Goal: Task Accomplishment & Management: Manage account settings

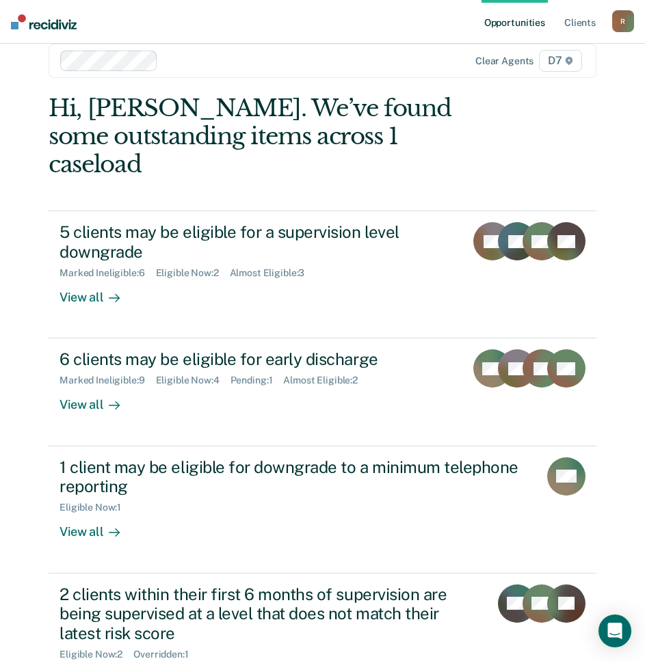
scroll to position [53, 0]
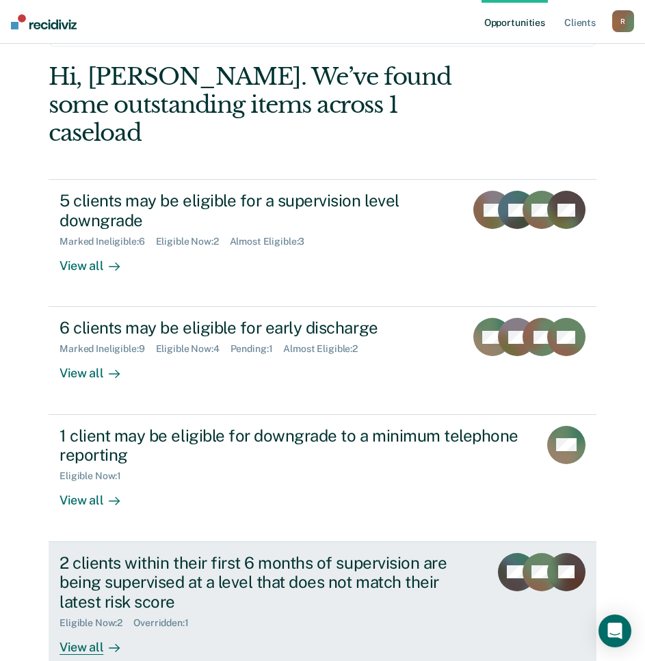
click at [283, 553] on div "2 clients within their first 6 months of supervision are being supervised at a …" at bounding box center [268, 582] width 419 height 59
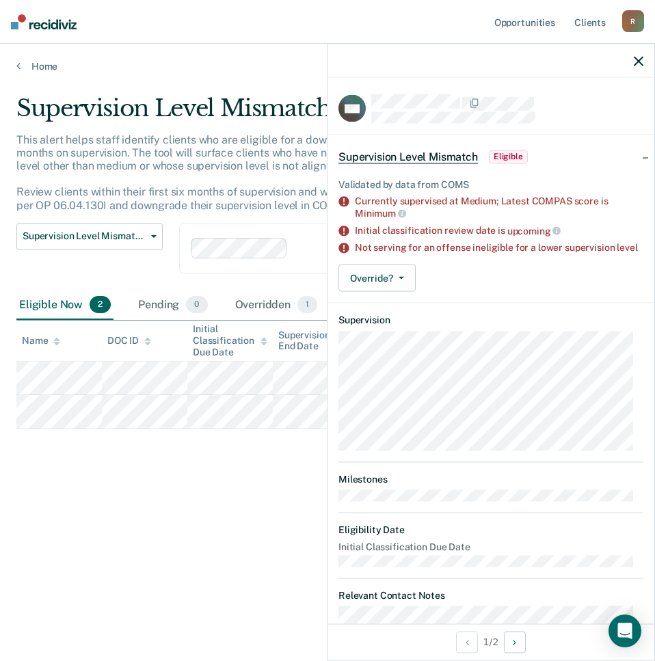
scroll to position [45, 0]
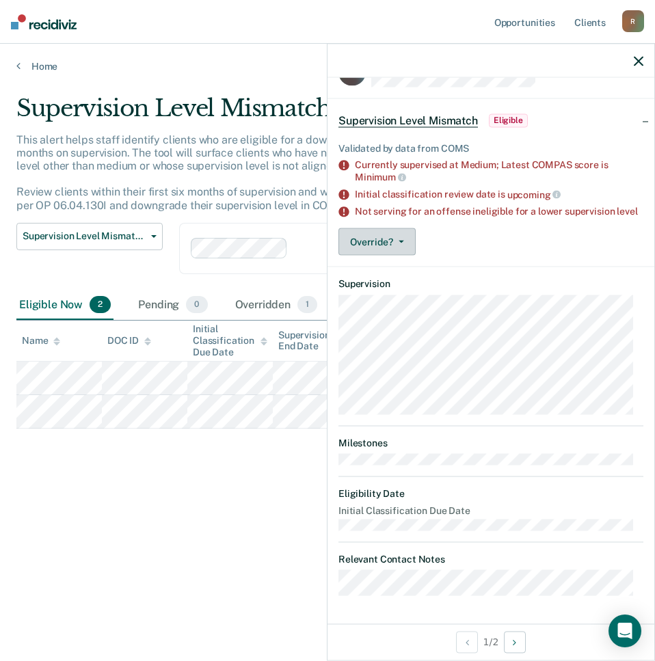
click at [397, 241] on span "button" at bounding box center [398, 242] width 11 height 3
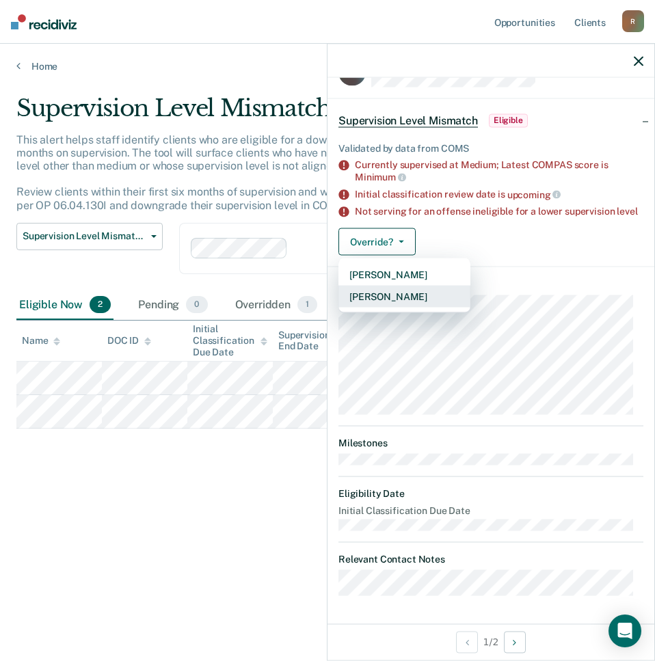
click at [439, 294] on button "[PERSON_NAME]" at bounding box center [404, 297] width 132 height 22
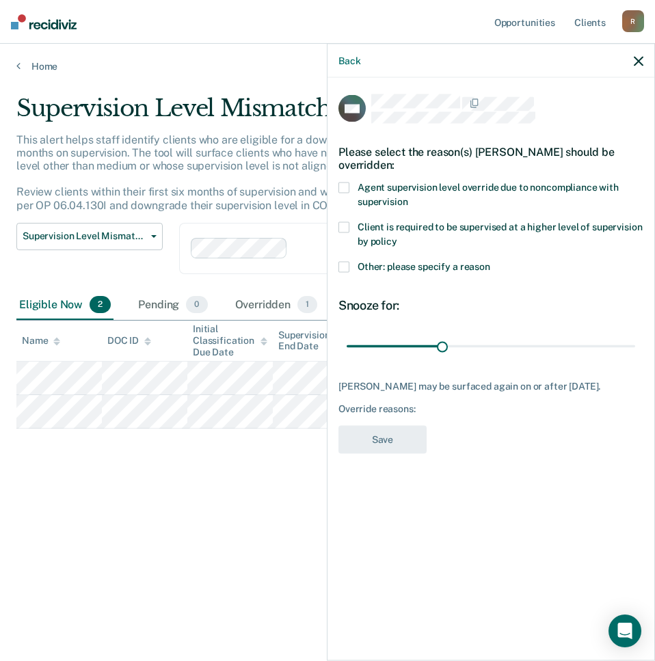
click at [345, 271] on label "Other: please specify a reason" at bounding box center [490, 269] width 305 height 14
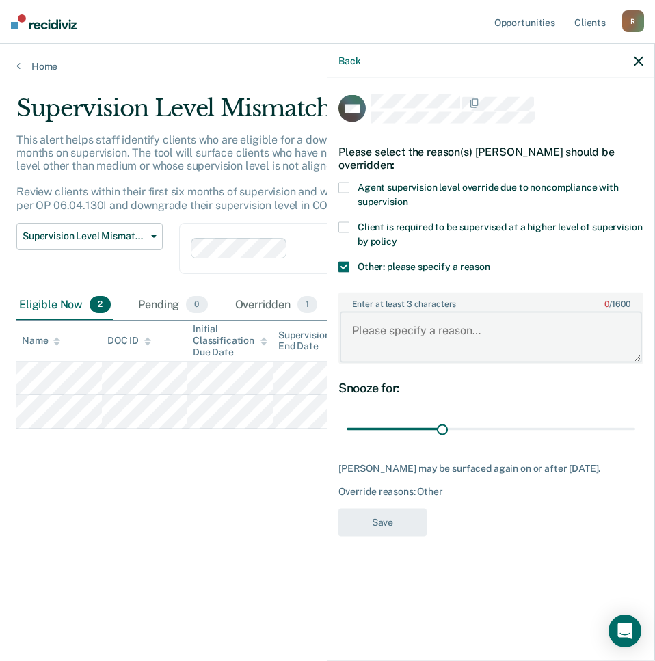
click at [462, 343] on textarea "Enter at least 3 characters 0 / 1600" at bounding box center [491, 337] width 302 height 51
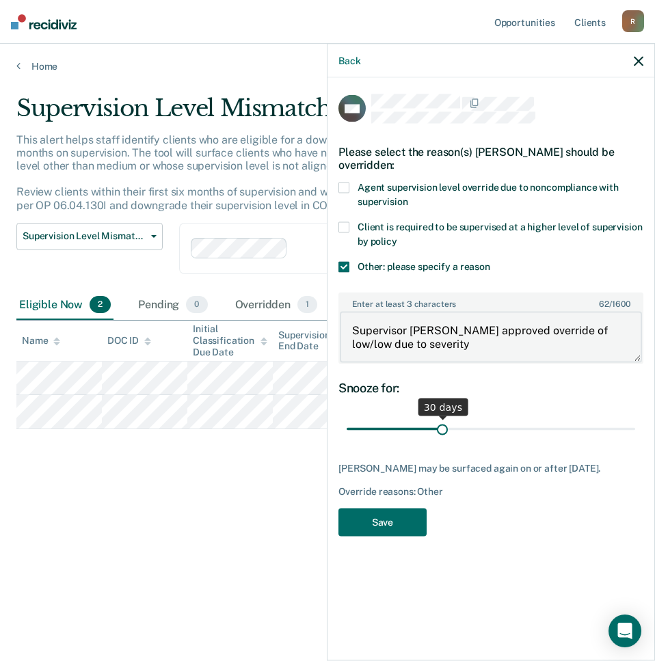
type textarea "Supervisor [PERSON_NAME] approved override of low/low due to severity"
drag, startPoint x: 438, startPoint y: 427, endPoint x: 671, endPoint y: 427, distance: 232.5
type input "90"
click at [635, 427] on input "range" at bounding box center [491, 429] width 289 height 24
click at [459, 347] on textarea "Supervisor [PERSON_NAME] approved override of low/low due to severity" at bounding box center [491, 337] width 302 height 51
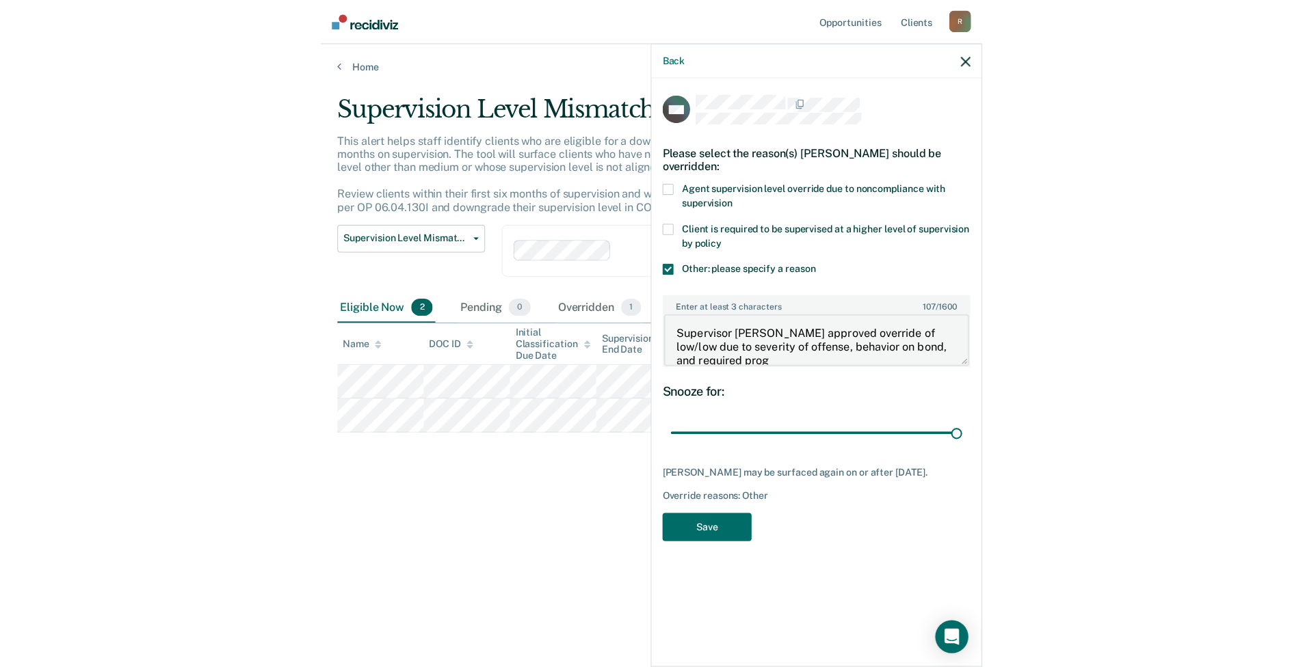
scroll to position [2, 0]
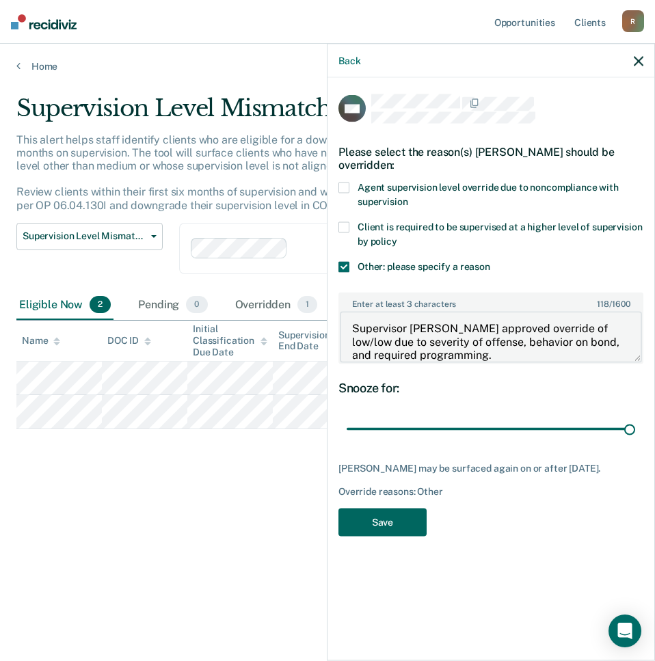
type textarea "Supervisor [PERSON_NAME] approved override of low/low due to severity of offens…"
click at [386, 536] on button "Save" at bounding box center [382, 522] width 88 height 28
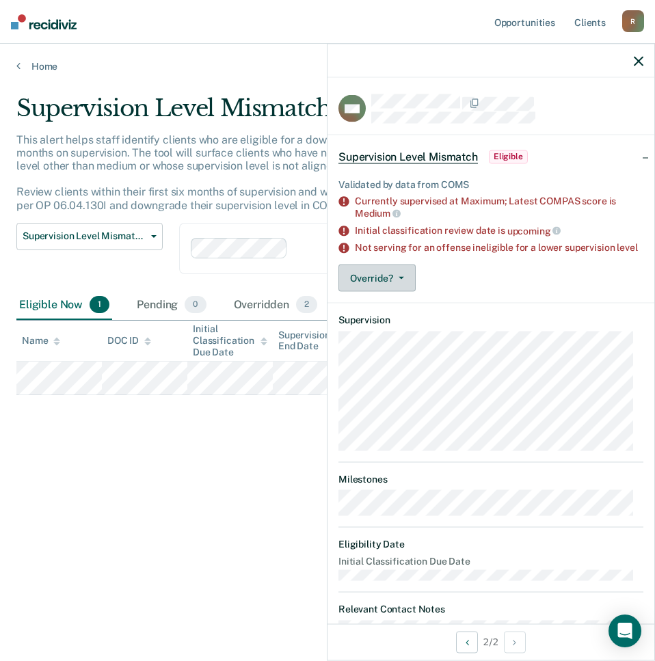
click at [395, 278] on button "Override?" at bounding box center [376, 278] width 77 height 27
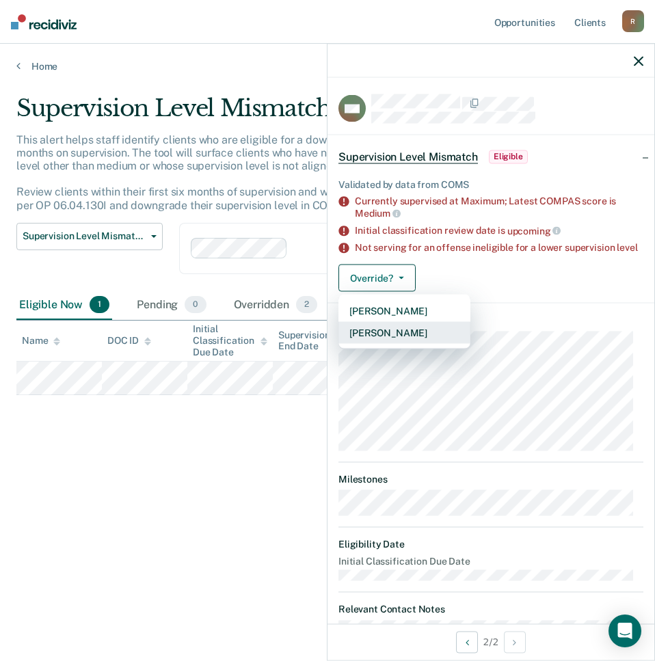
click at [447, 344] on button "[PERSON_NAME]" at bounding box center [404, 333] width 132 height 22
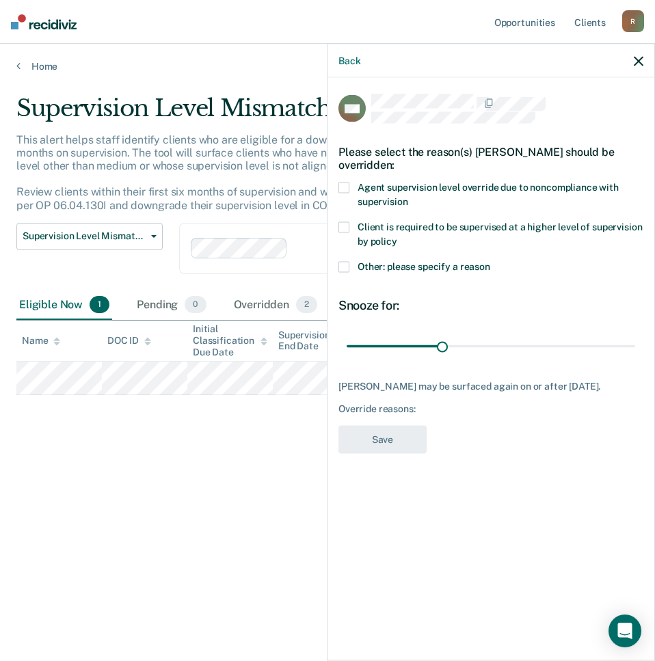
click at [341, 192] on label "Agent supervision level override due to noncompliance with supervision" at bounding box center [490, 197] width 305 height 29
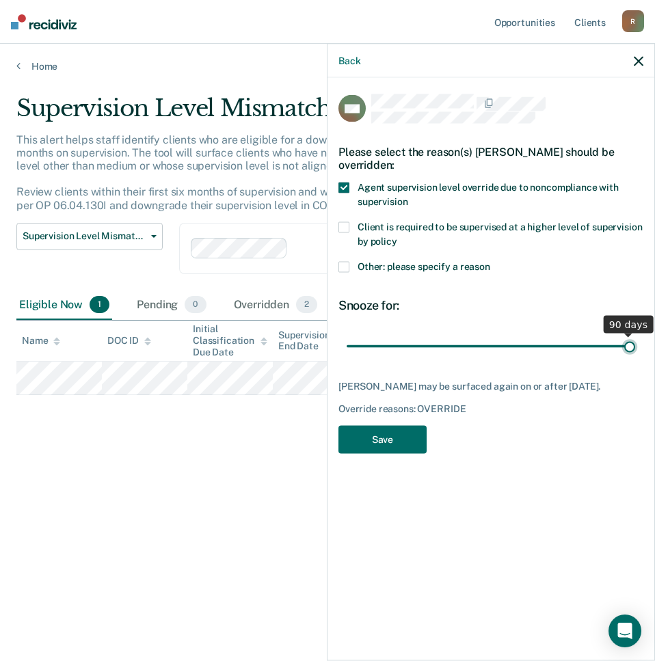
drag, startPoint x: 446, startPoint y: 353, endPoint x: 650, endPoint y: 366, distance: 203.5
type input "90"
click at [635, 358] on input "range" at bounding box center [491, 346] width 289 height 24
click at [401, 452] on button "Save" at bounding box center [382, 440] width 88 height 28
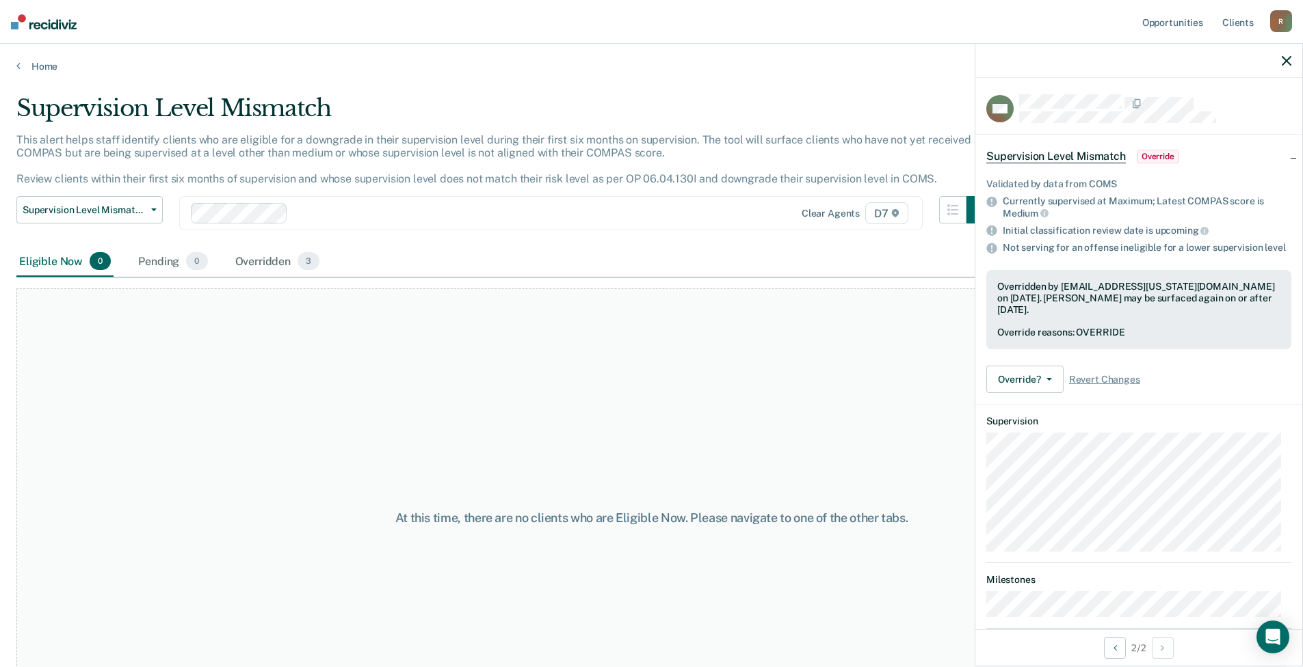
click at [45, 73] on main "Supervision Level Mismatch This alert helps staff identify clients who are elig…" at bounding box center [651, 367] width 1303 height 591
click at [50, 69] on link "Home" at bounding box center [651, 66] width 1270 height 12
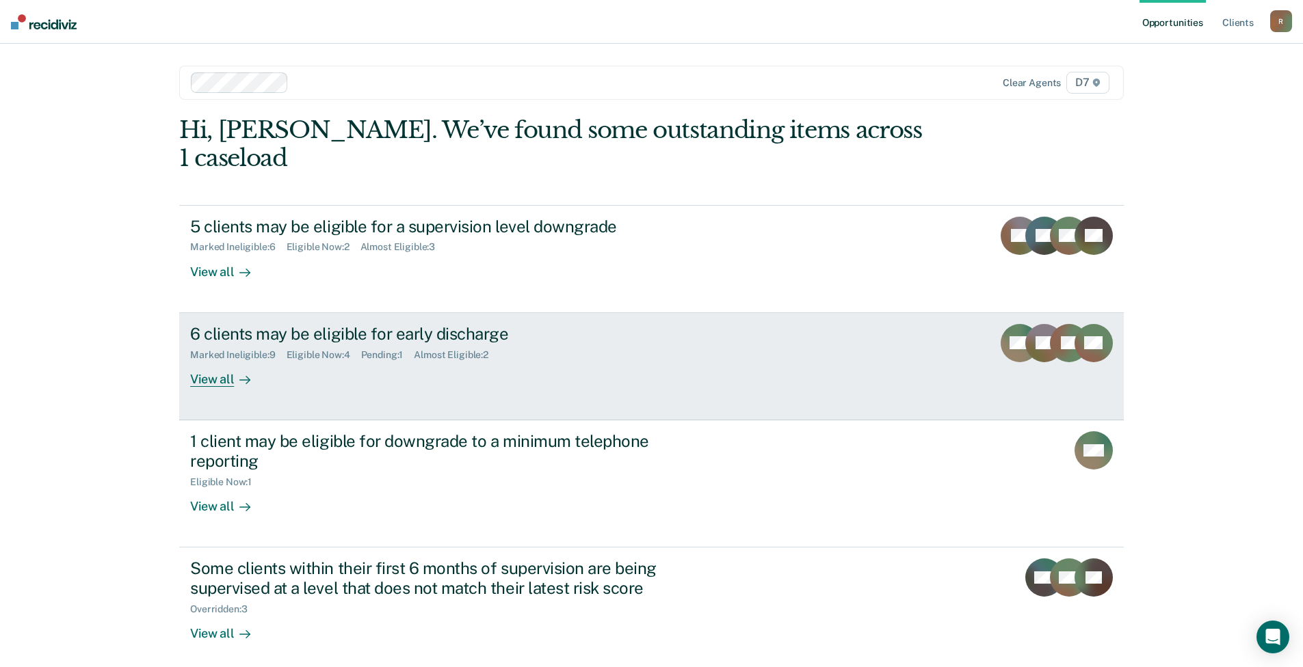
click at [427, 349] on div "Almost Eligible : 2" at bounding box center [456, 355] width 85 height 12
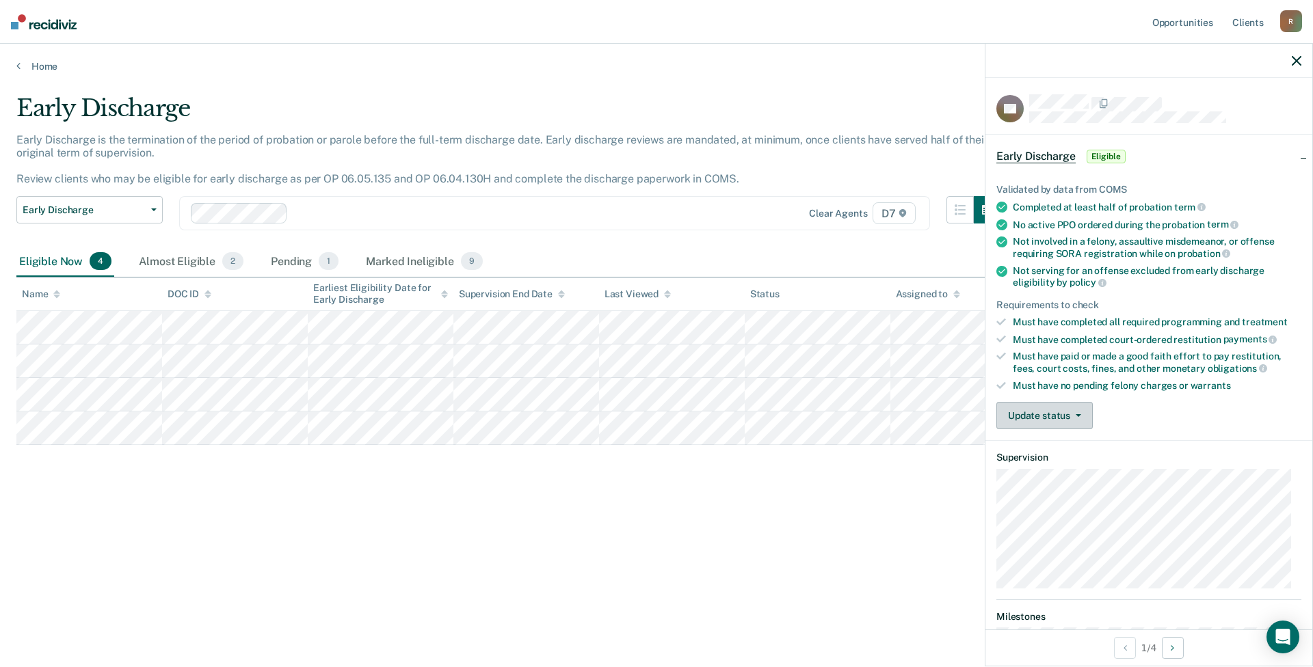
click at [654, 427] on button "Update status" at bounding box center [1044, 415] width 96 height 27
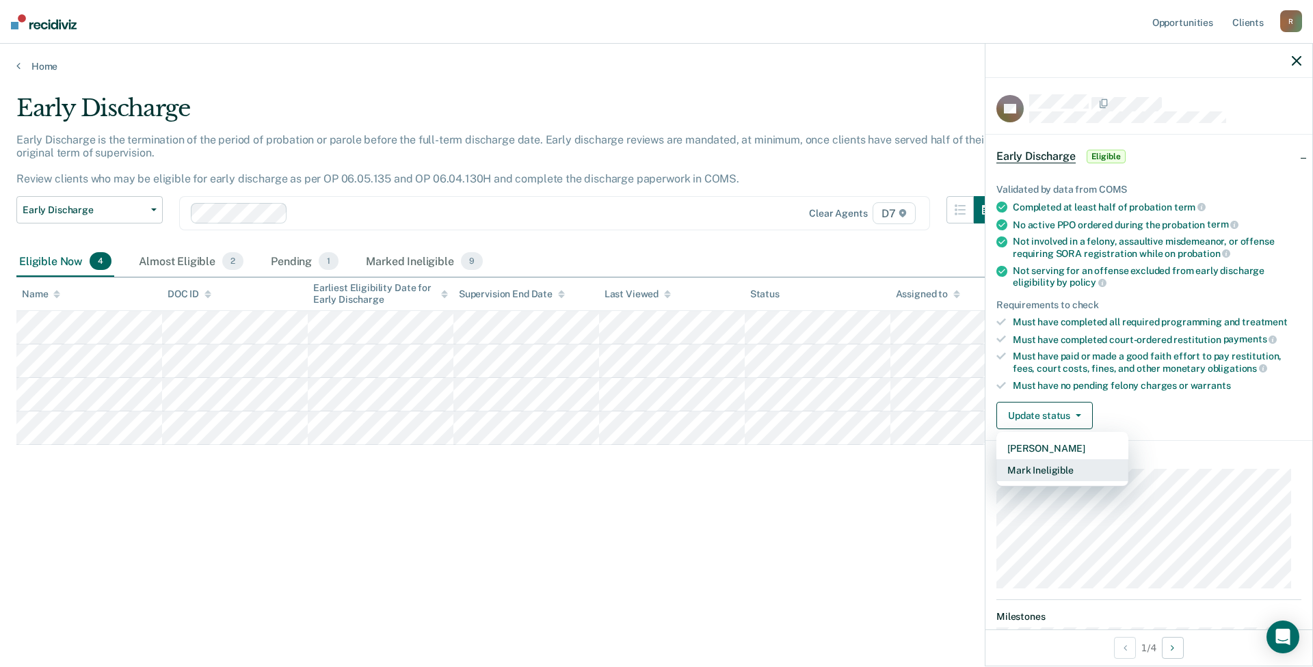
click at [654, 470] on button "Mark Ineligible" at bounding box center [1062, 470] width 132 height 22
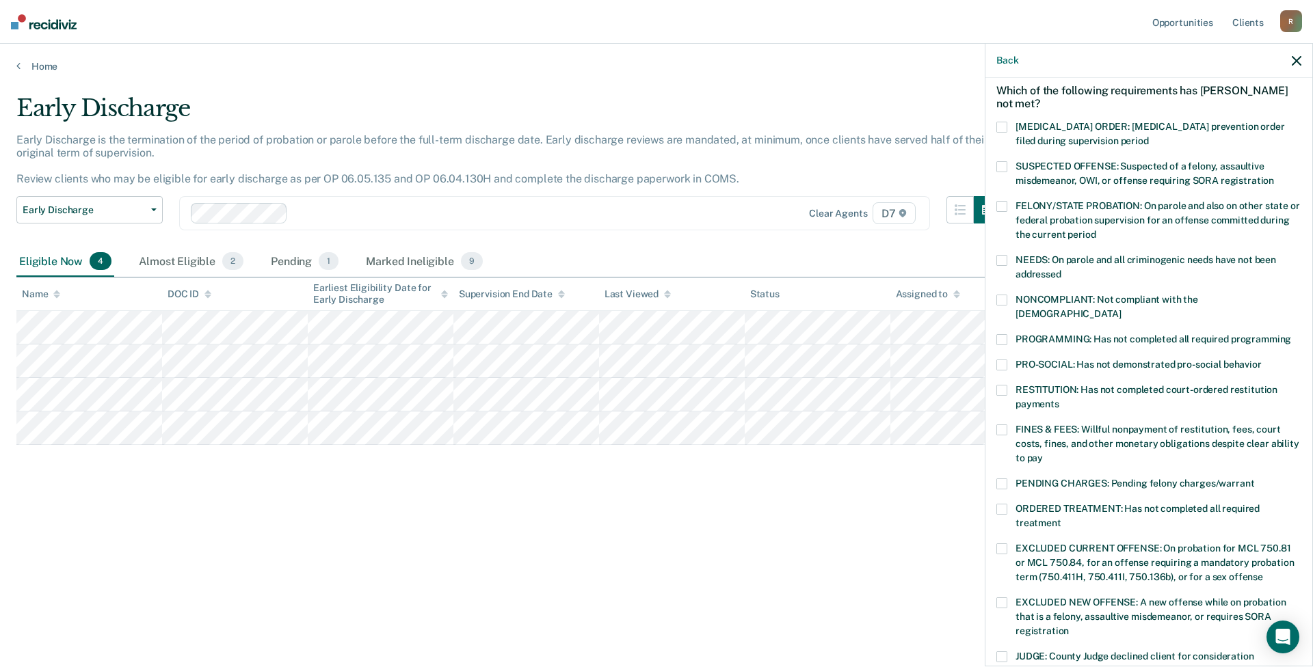
scroll to position [92, 0]
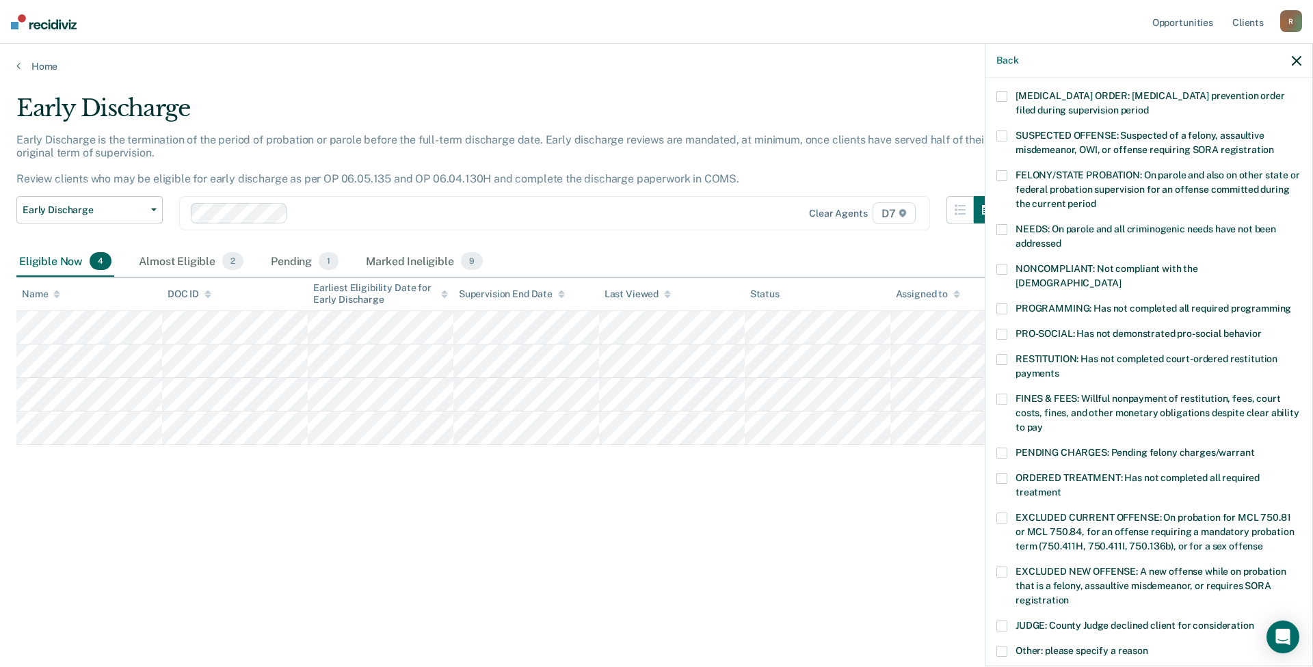
click at [654, 394] on span at bounding box center [1001, 399] width 11 height 11
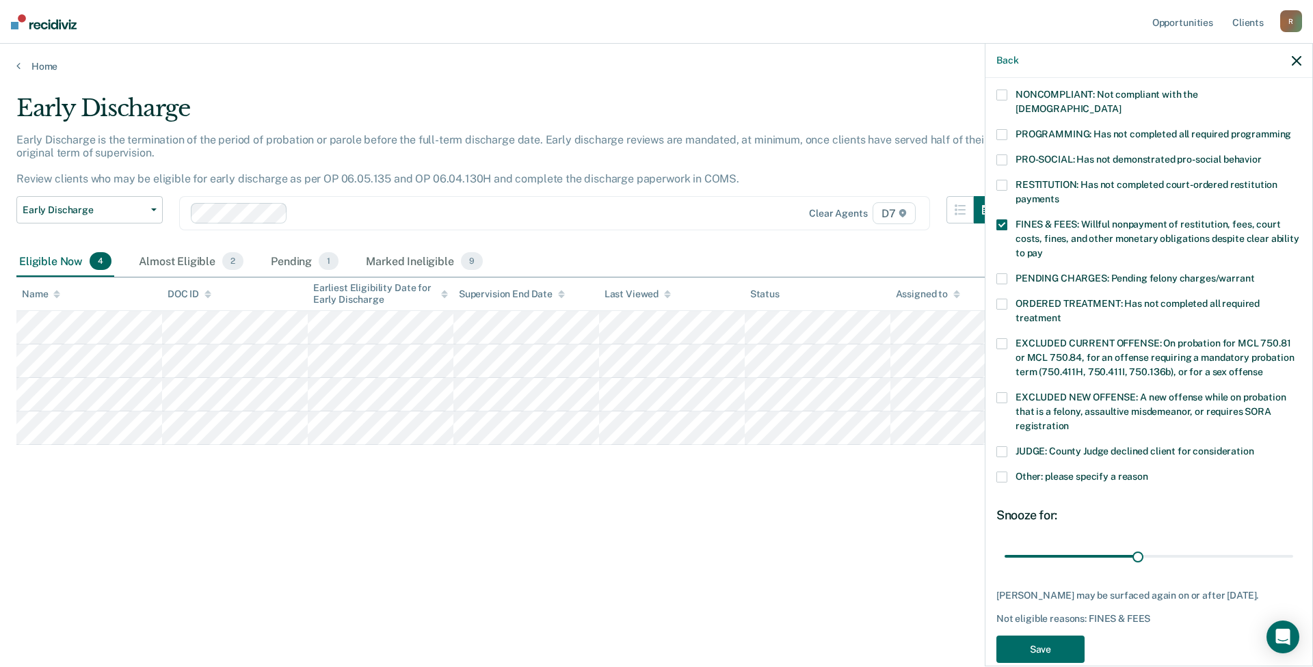
scroll to position [274, 0]
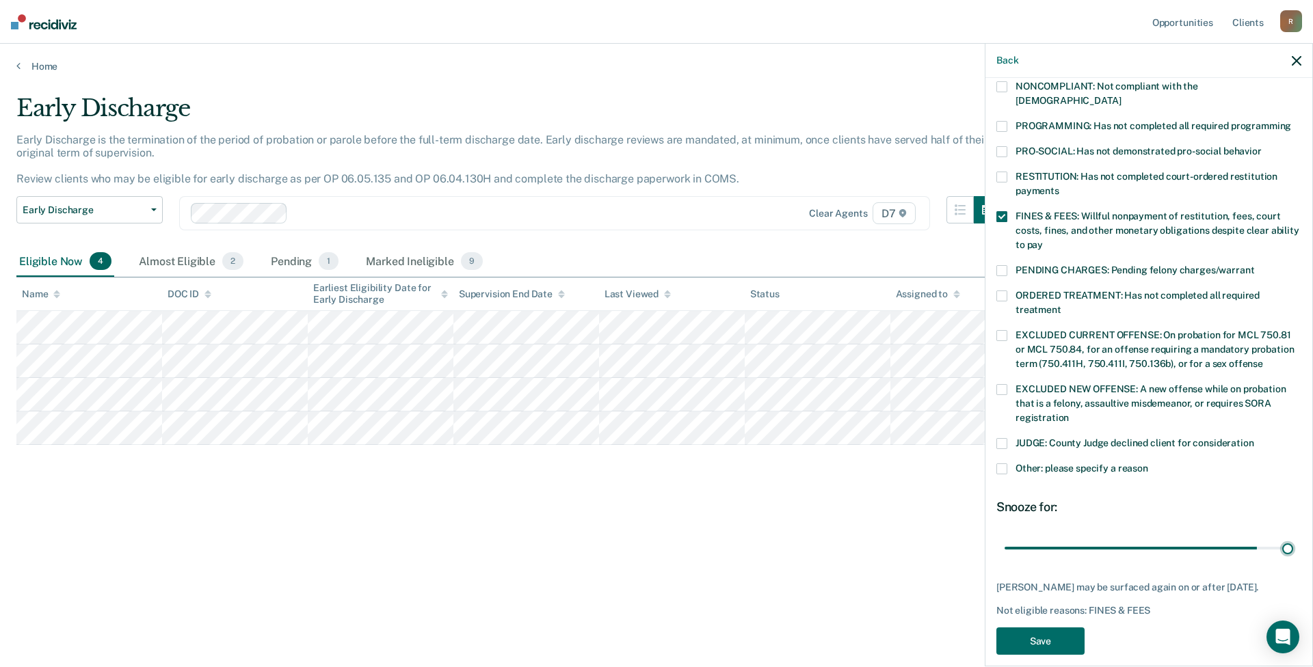
drag, startPoint x: 1134, startPoint y: 539, endPoint x: 1283, endPoint y: 553, distance: 150.4
type input "64"
click at [654, 553] on input "range" at bounding box center [1148, 548] width 289 height 24
click at [654, 628] on button "Save" at bounding box center [1040, 642] width 88 height 28
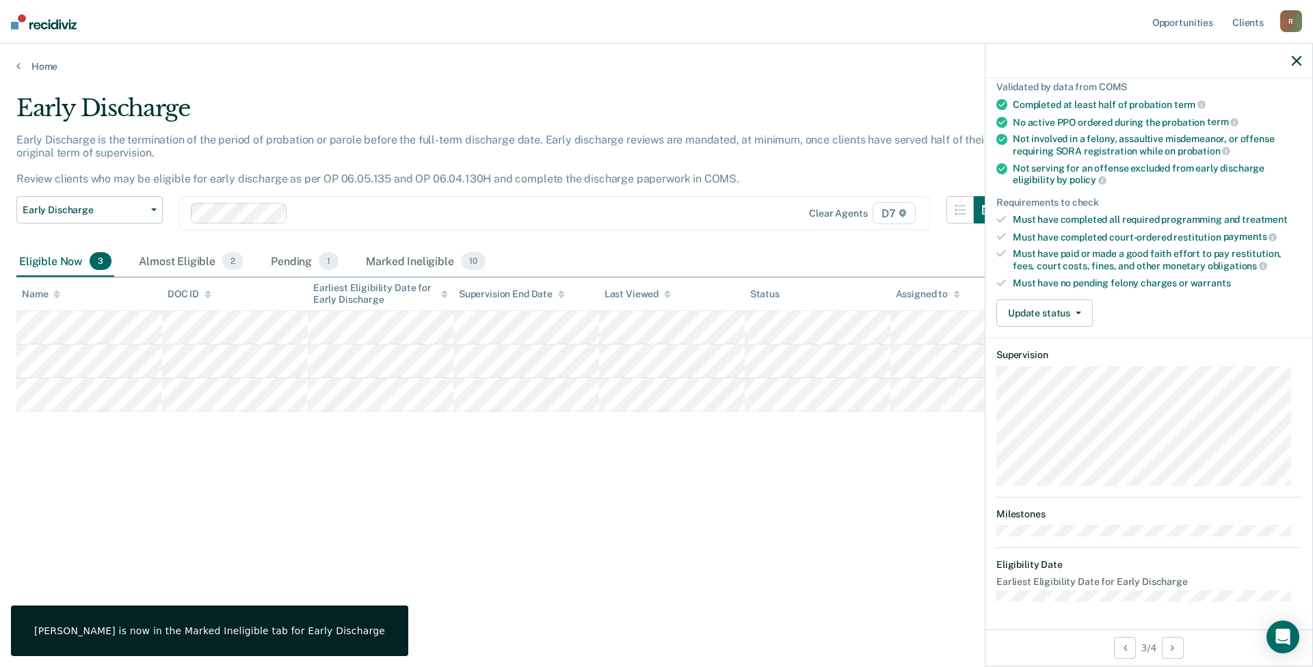
scroll to position [101, 0]
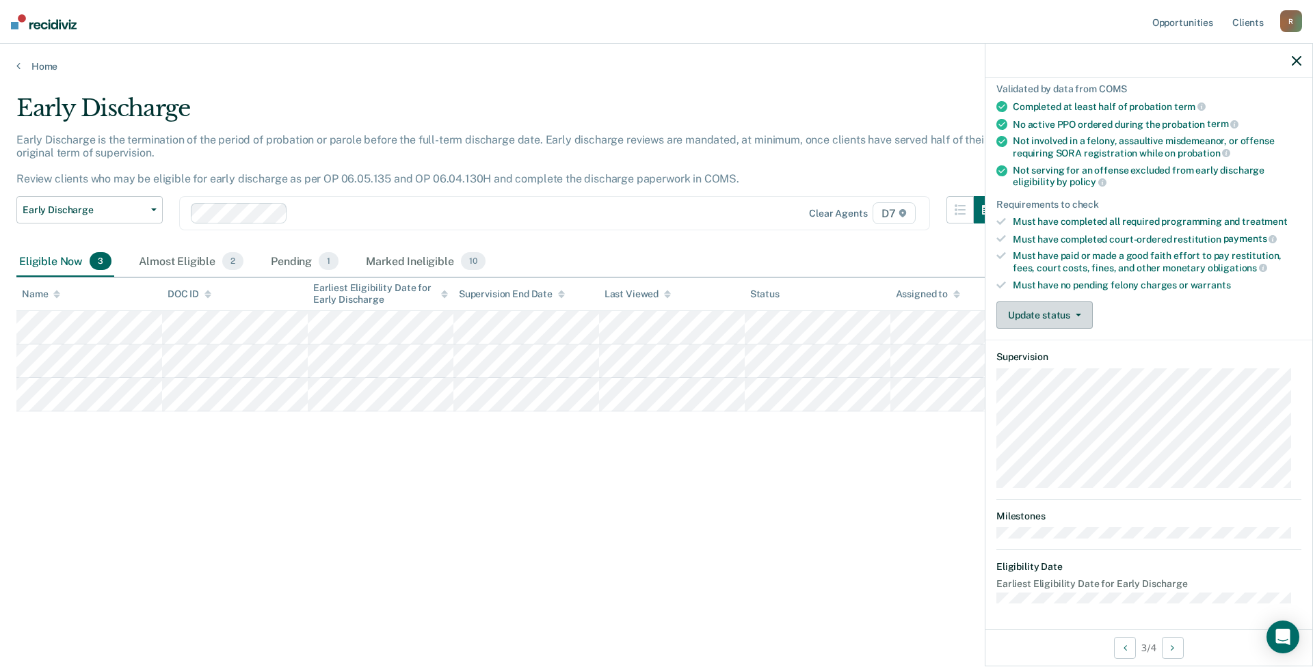
click at [654, 323] on button "Update status" at bounding box center [1044, 315] width 96 height 27
click at [654, 366] on button "Mark Ineligible" at bounding box center [1062, 370] width 132 height 22
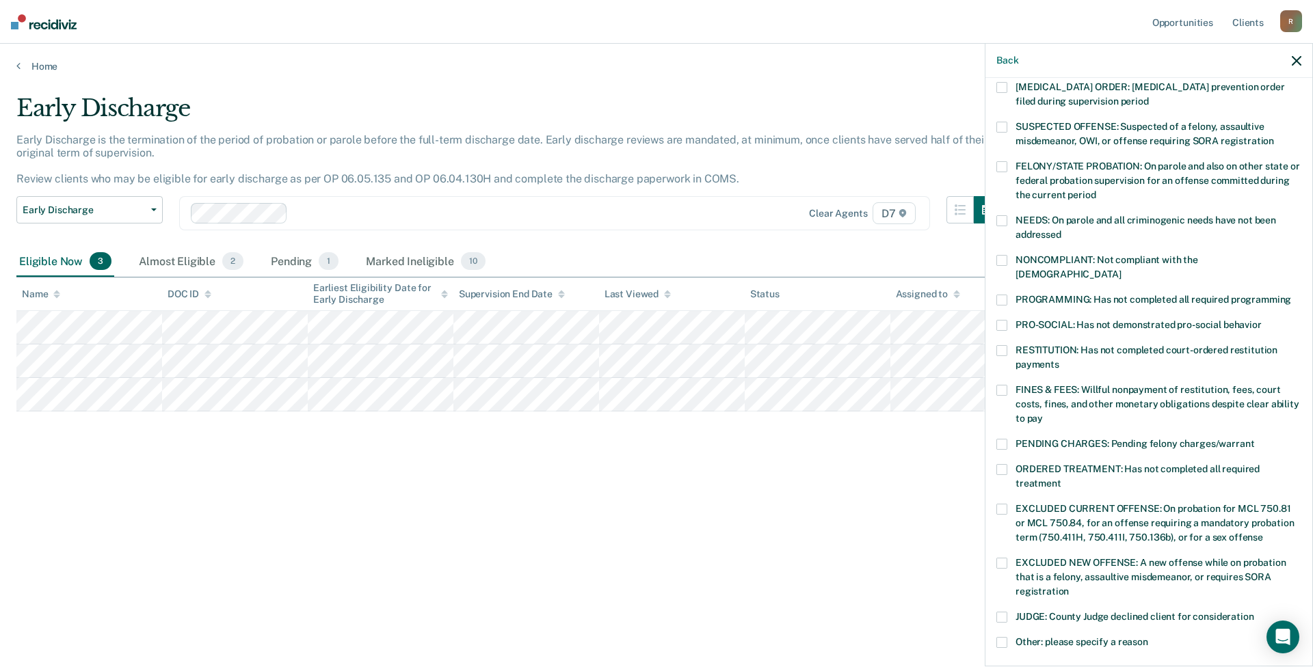
click at [654, 295] on span at bounding box center [1001, 300] width 11 height 11
click at [654, 266] on label "NONCOMPLIANT: Not compliant with the [DEMOGRAPHIC_DATA]" at bounding box center [1148, 269] width 305 height 29
click at [654, 229] on label "NEEDS: On parole and all criminogenic needs have not been addressed" at bounding box center [1148, 229] width 305 height 29
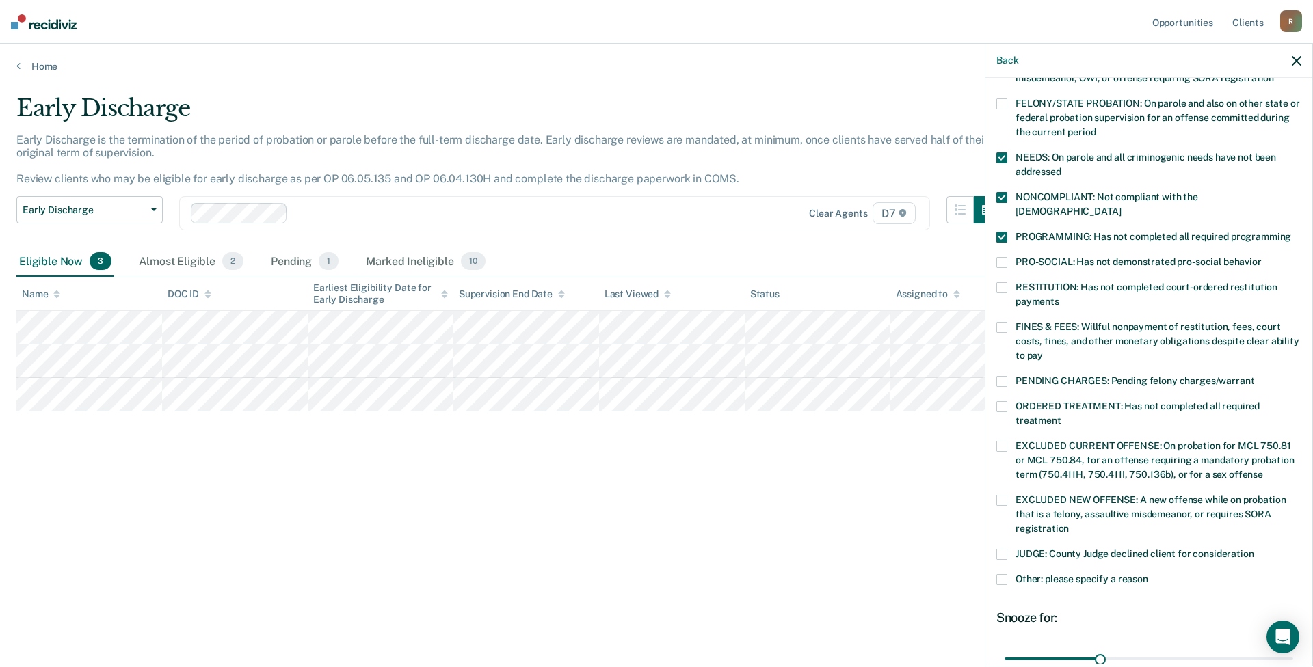
scroll to position [166, 0]
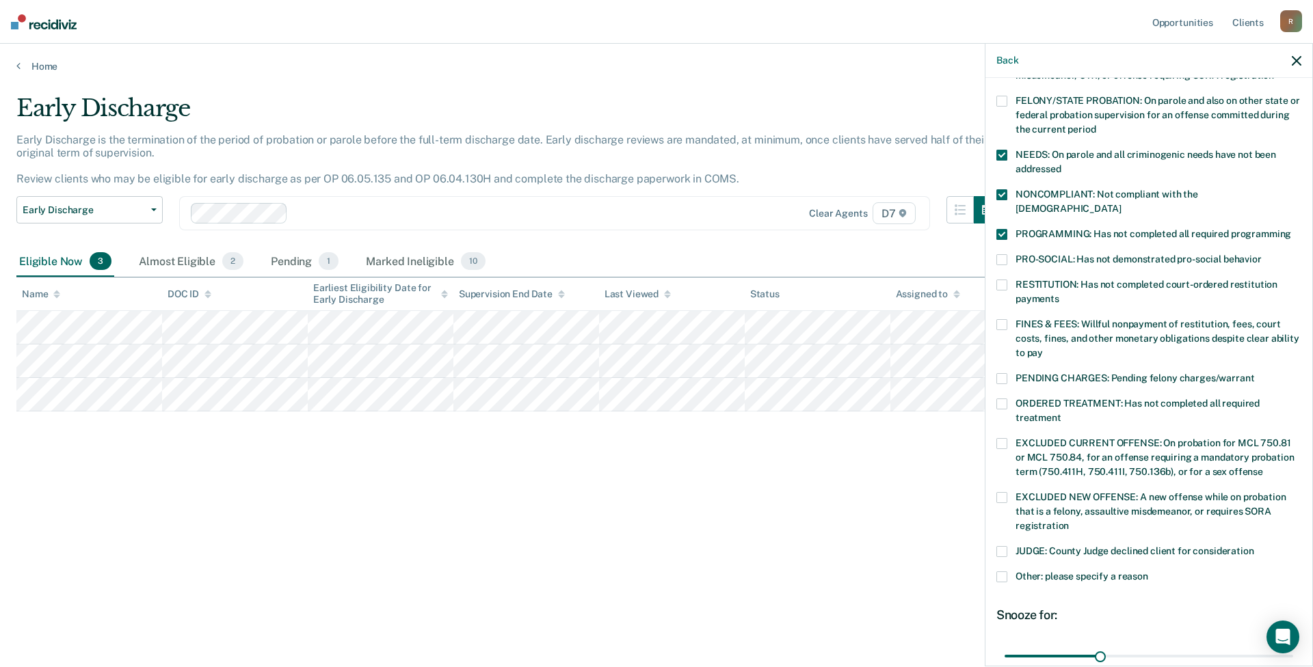
click at [654, 399] on span at bounding box center [1001, 404] width 11 height 11
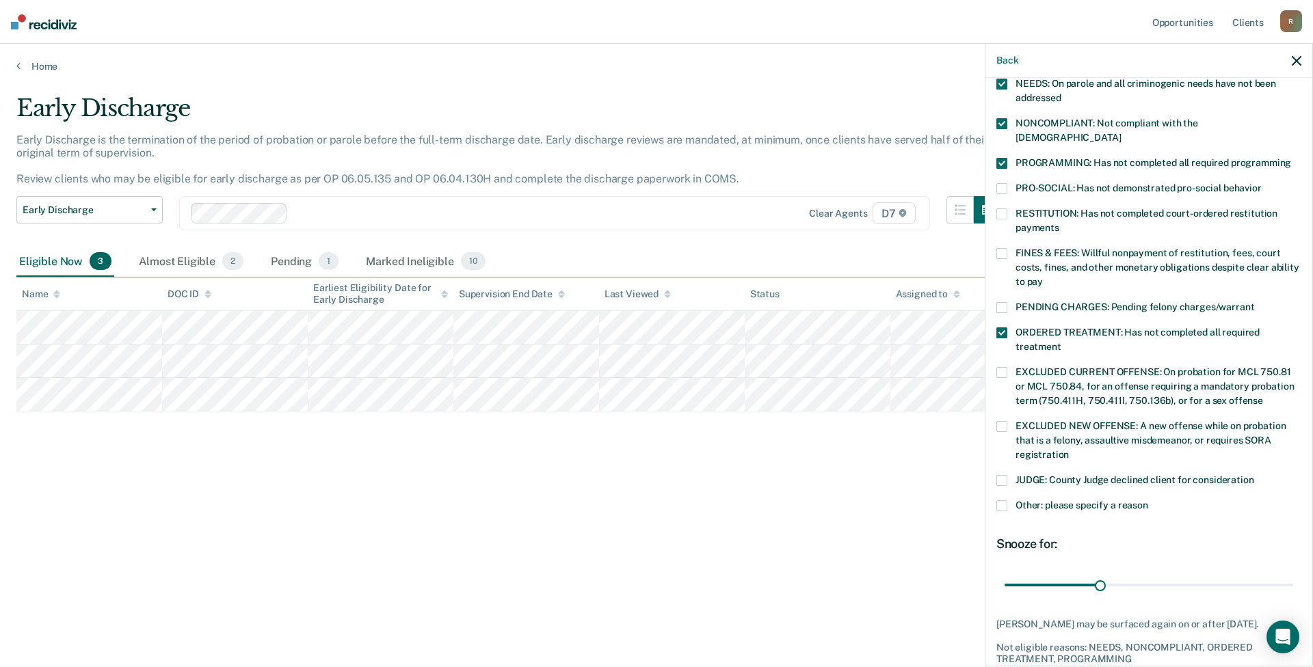
scroll to position [238, 0]
drag, startPoint x: 1097, startPoint y: 567, endPoint x: 1312, endPoint y: 584, distance: 215.4
type input "90"
click at [654, 584] on input "range" at bounding box center [1148, 584] width 289 height 24
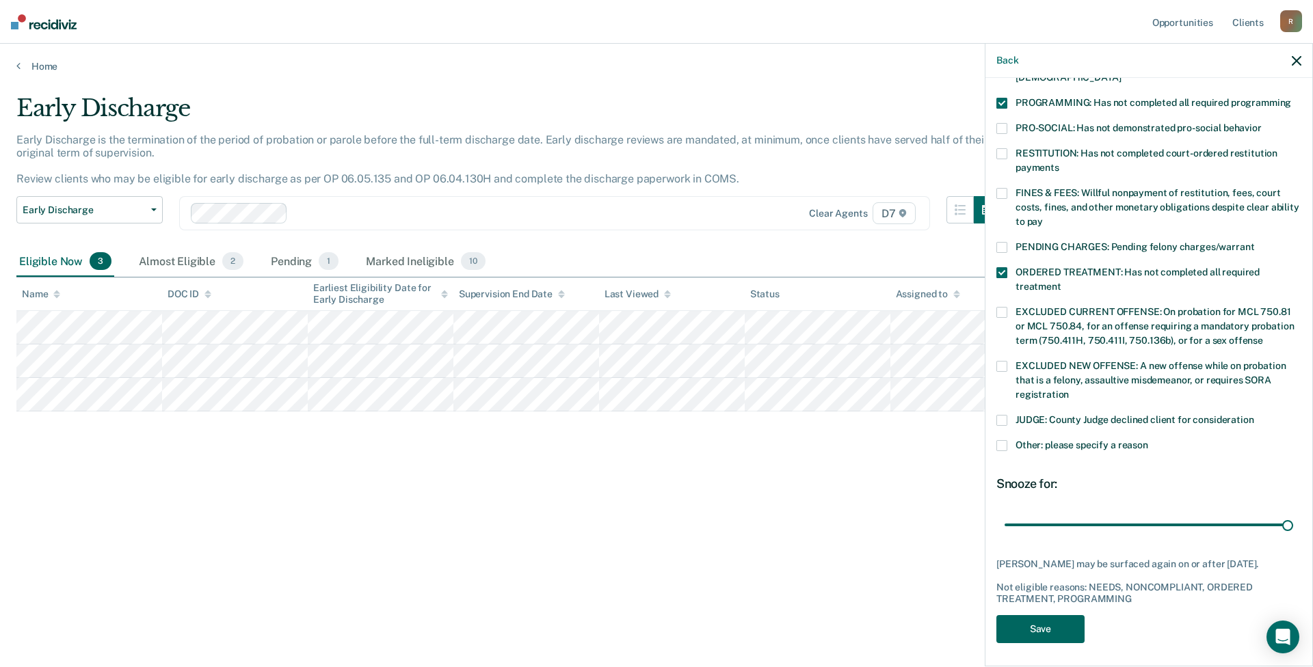
click at [654, 633] on button "Save" at bounding box center [1040, 629] width 88 height 28
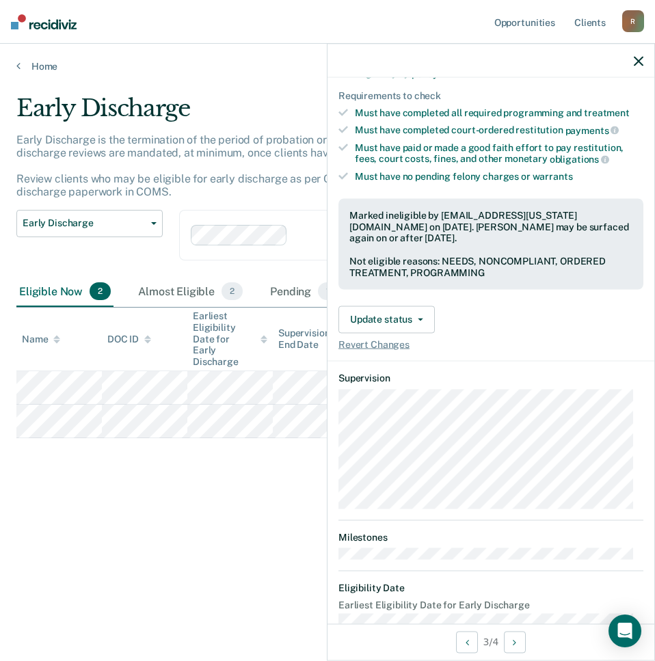
scroll to position [121, 0]
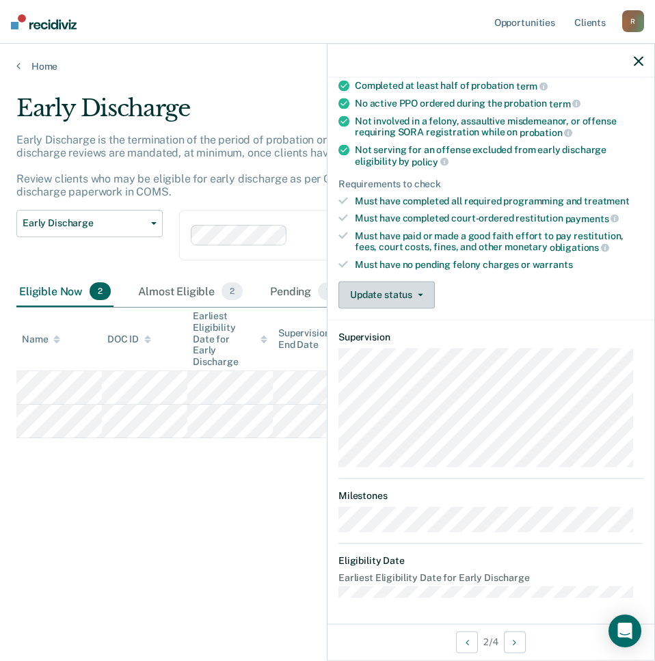
click at [408, 289] on button "Update status" at bounding box center [386, 294] width 96 height 27
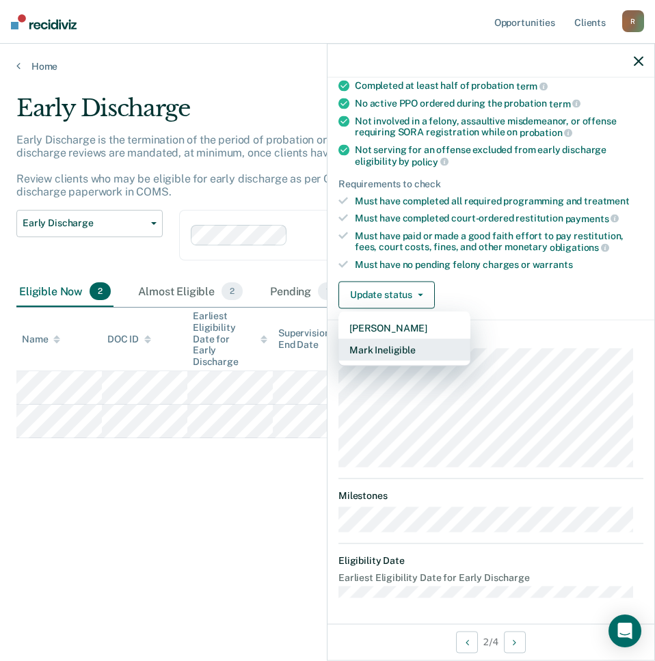
click at [423, 345] on button "Mark Ineligible" at bounding box center [404, 349] width 132 height 22
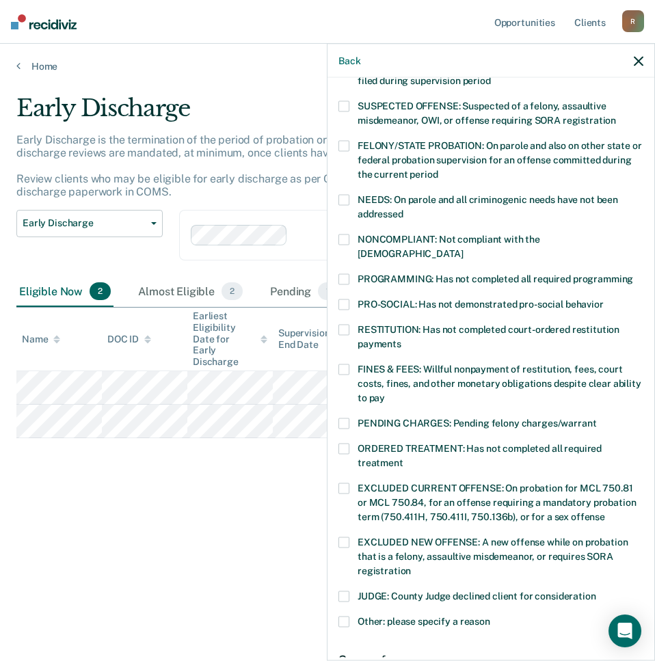
click at [338, 112] on div "LR Which of the following requirements has Lazareus Rush not met? [MEDICAL_DATA…" at bounding box center [491, 368] width 327 height 580
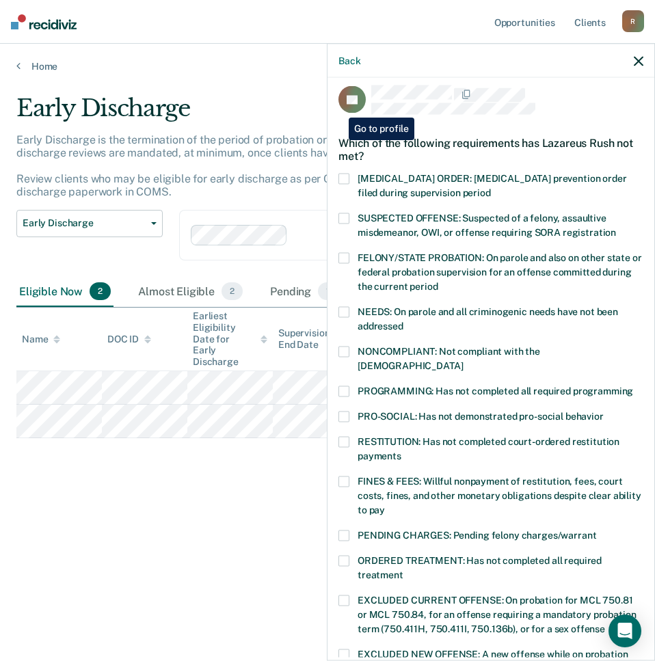
scroll to position [0, 0]
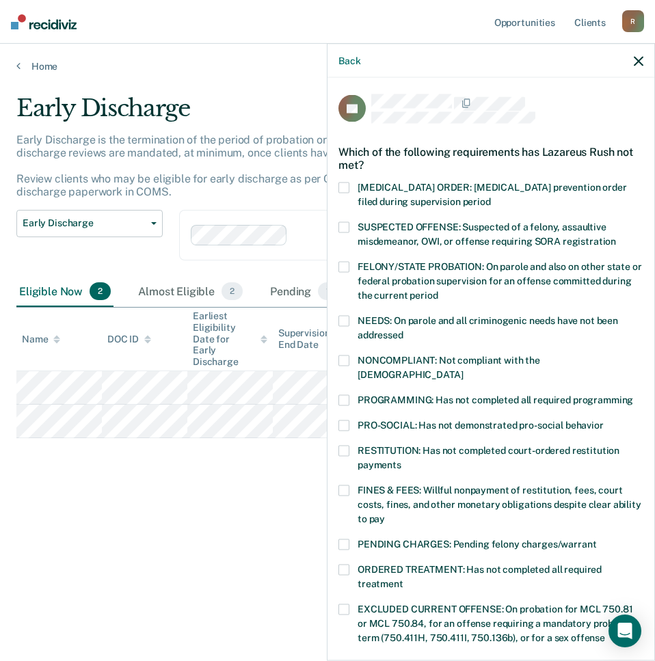
click at [335, 228] on div "LR Which of the following requirements has Lazareus Rush not met? [MEDICAL_DATA…" at bounding box center [491, 368] width 327 height 580
click at [343, 228] on span at bounding box center [343, 227] width 11 height 11
click at [339, 367] on label "NONCOMPLIANT: Not compliant with the [DEMOGRAPHIC_DATA]" at bounding box center [490, 370] width 305 height 29
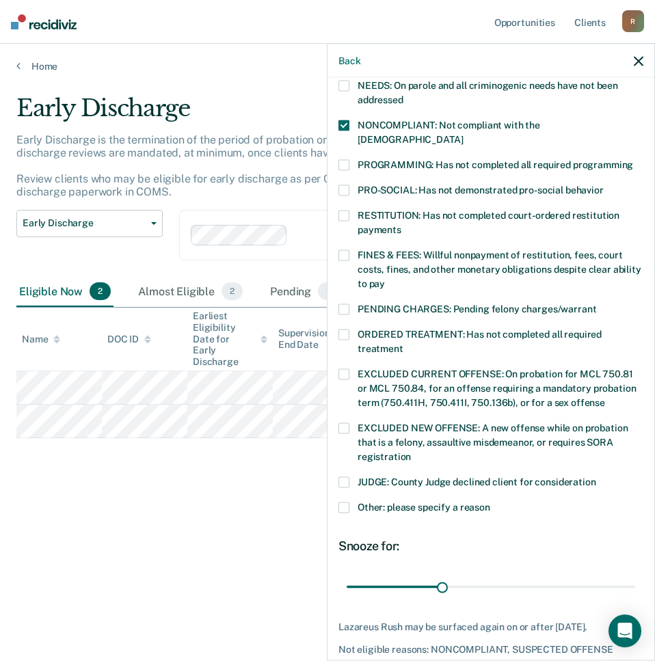
scroll to position [236, 0]
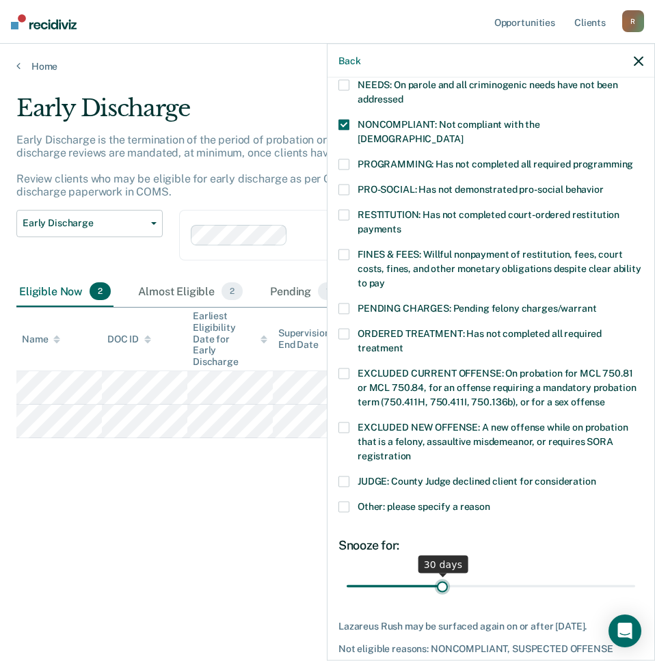
drag, startPoint x: 445, startPoint y: 572, endPoint x: 602, endPoint y: 572, distance: 157.3
drag, startPoint x: 442, startPoint y: 573, endPoint x: 704, endPoint y: 573, distance: 261.9
type input "90"
click at [635, 574] on input "range" at bounding box center [491, 586] width 289 height 24
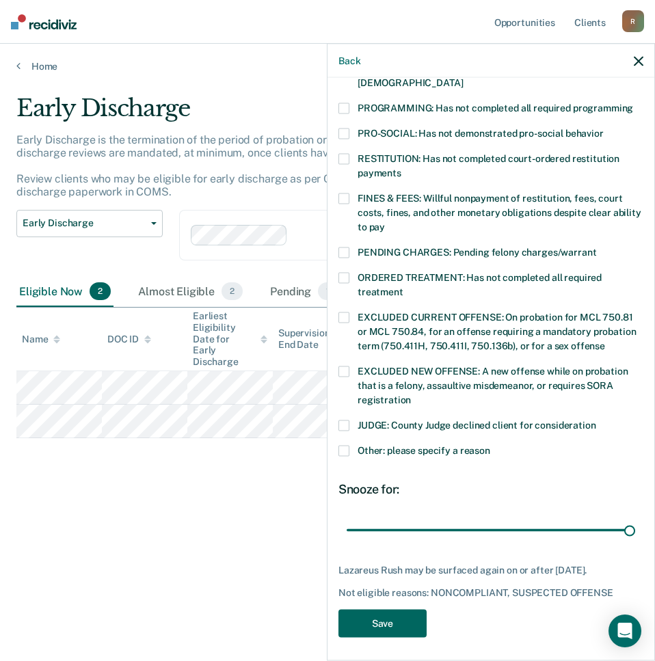
click at [415, 622] on button "Save" at bounding box center [382, 624] width 88 height 28
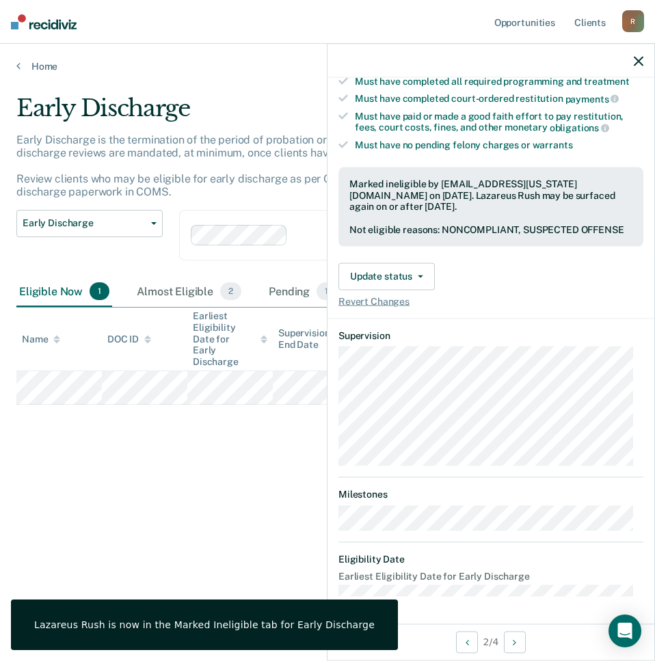
scroll to position [135, 0]
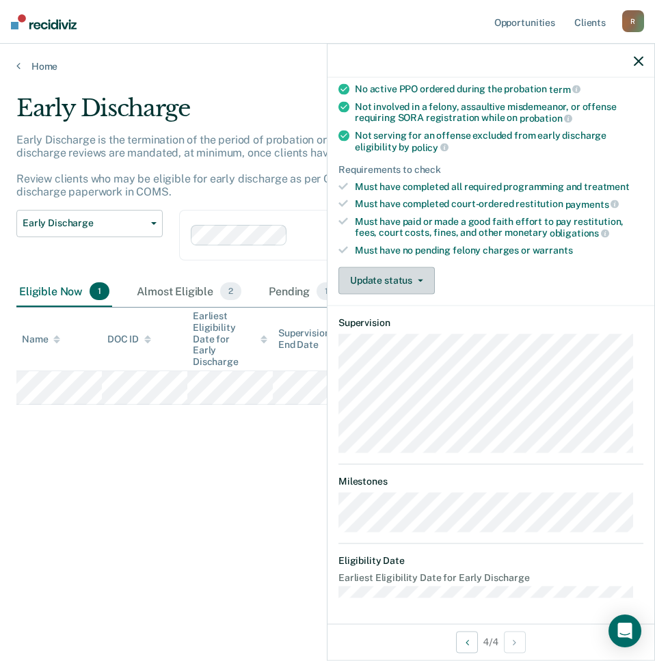
click at [409, 274] on button "Update status" at bounding box center [386, 280] width 96 height 27
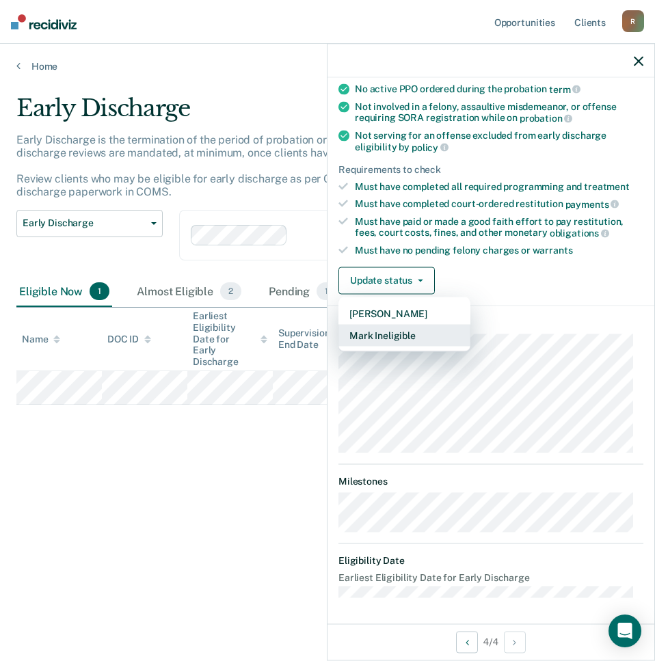
click at [440, 330] on button "Mark Ineligible" at bounding box center [404, 335] width 132 height 22
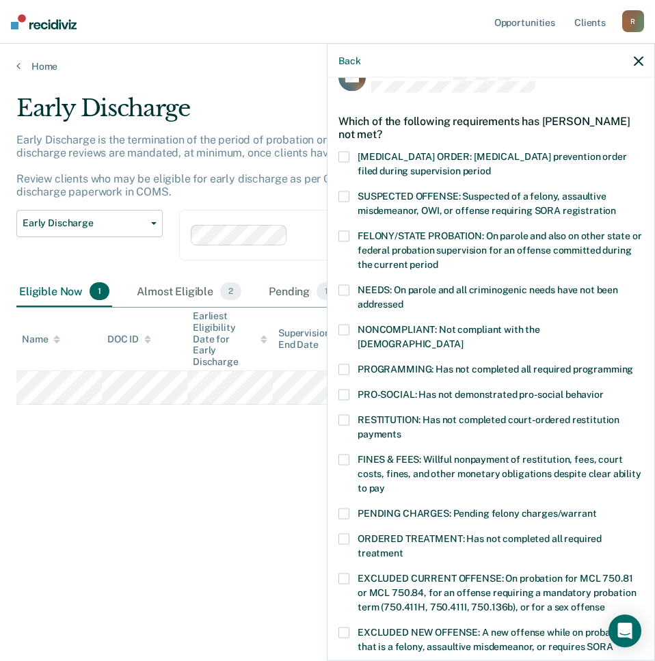
scroll to position [30, 0]
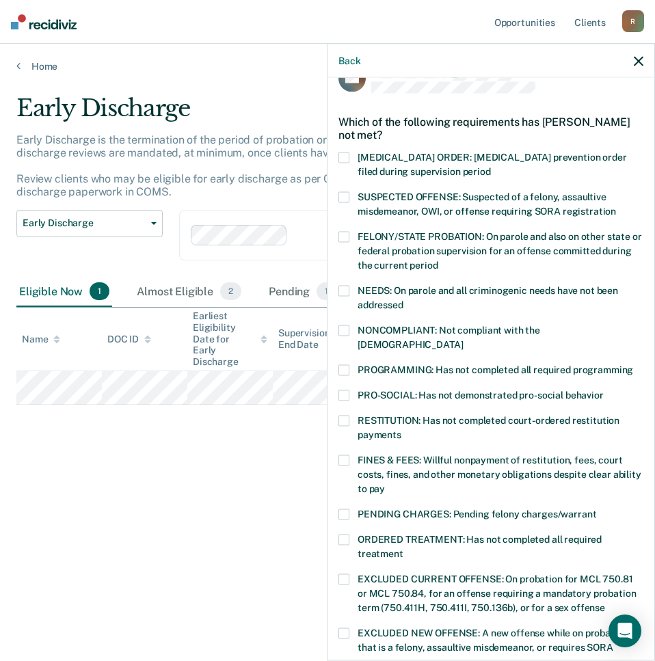
click at [348, 204] on label "SUSPECTED OFFENSE: Suspected of a felony, assaultive misdemeanor, OWI, or offen…" at bounding box center [490, 206] width 305 height 29
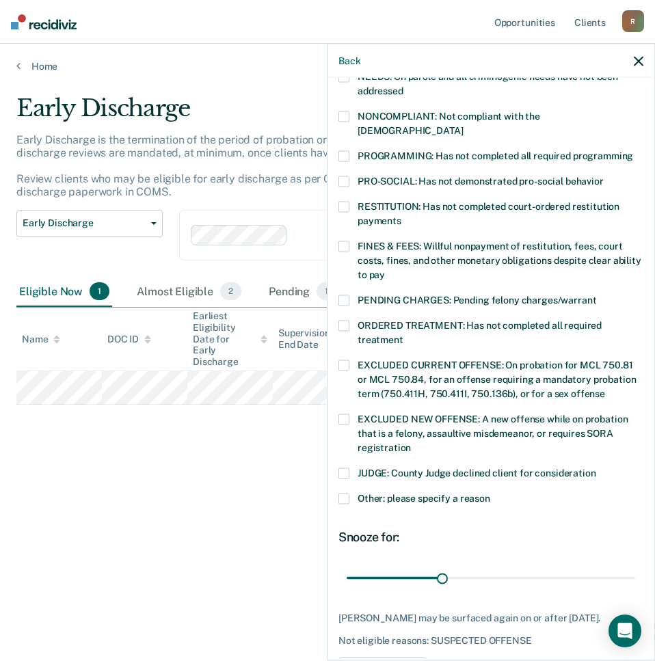
scroll to position [292, 0]
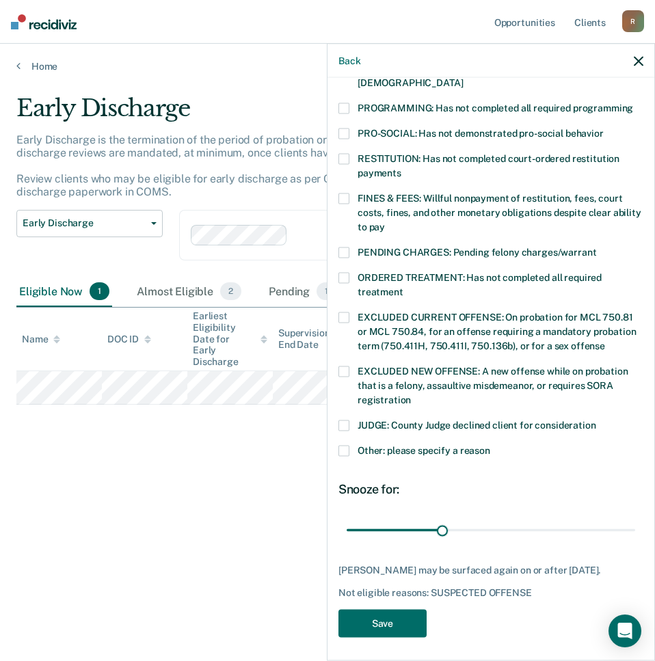
drag, startPoint x: 438, startPoint y: 515, endPoint x: 673, endPoint y: 517, distance: 235.2
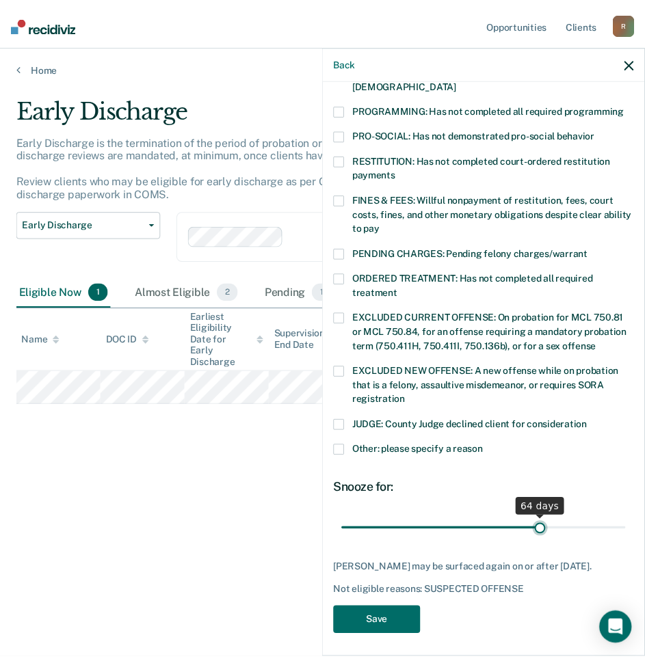
scroll to position [280, 0]
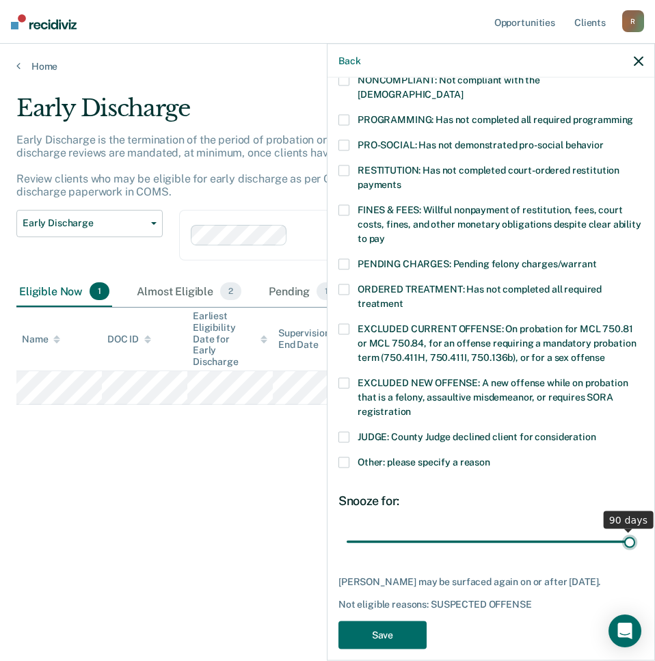
drag, startPoint x: 673, startPoint y: 517, endPoint x: 679, endPoint y: 526, distance: 11.4
type input "90"
click at [635, 530] on input "range" at bounding box center [491, 542] width 289 height 24
click at [395, 632] on button "Save" at bounding box center [382, 636] width 88 height 28
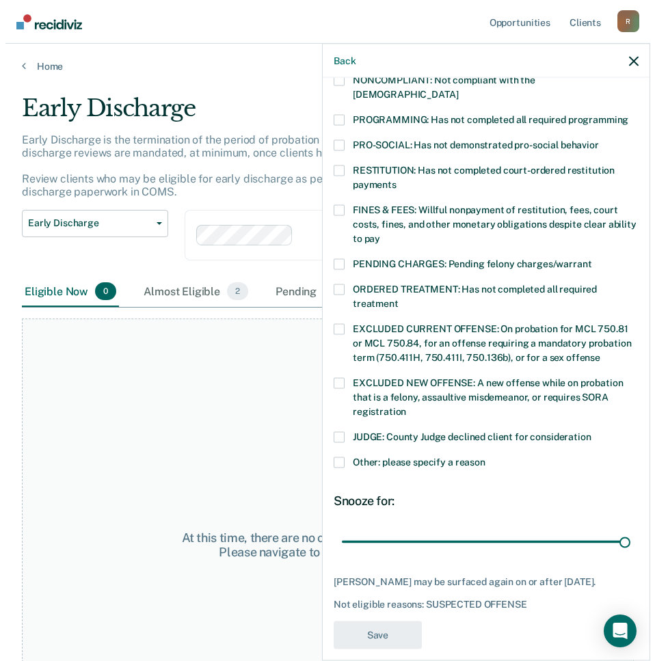
scroll to position [254, 0]
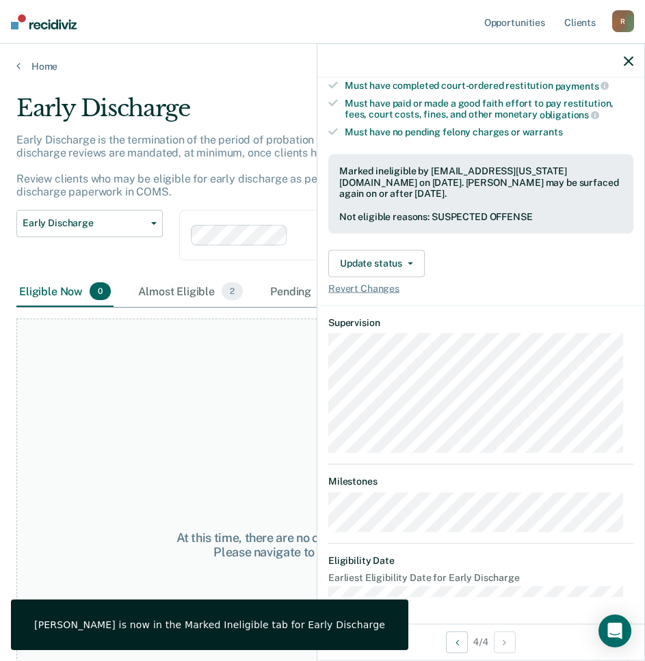
click at [46, 59] on div "Home" at bounding box center [322, 58] width 645 height 29
click at [41, 66] on link "Home" at bounding box center [322, 66] width 612 height 12
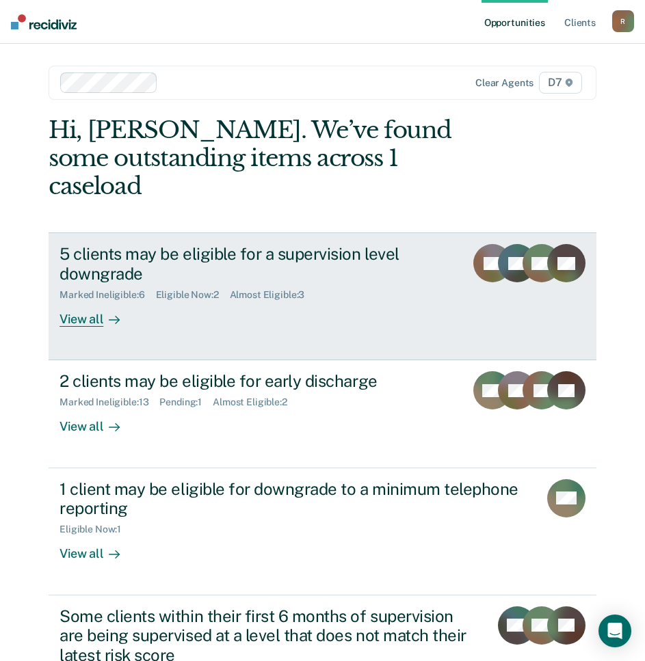
click at [311, 245] on div "5 clients may be eligible for a supervision level downgrade" at bounding box center [256, 264] width 395 height 40
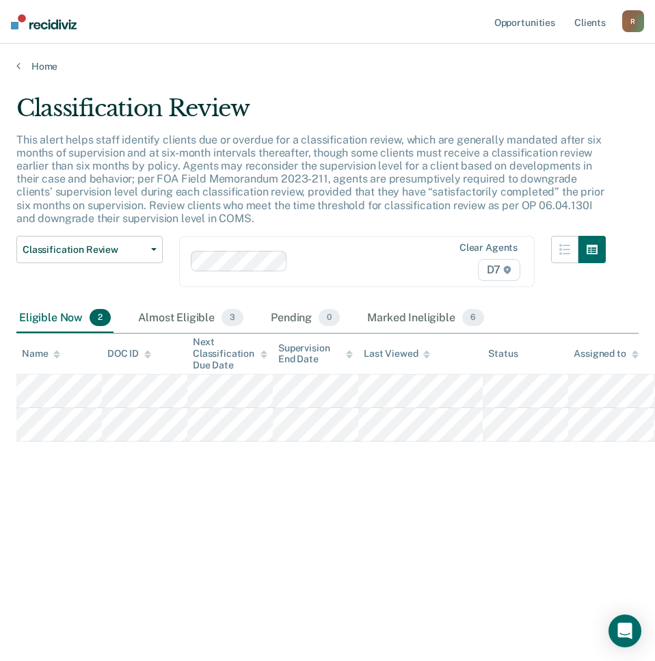
click at [326, 165] on p "This alert helps staff identify clients due or overdue for a classification rev…" at bounding box center [309, 179] width 587 height 92
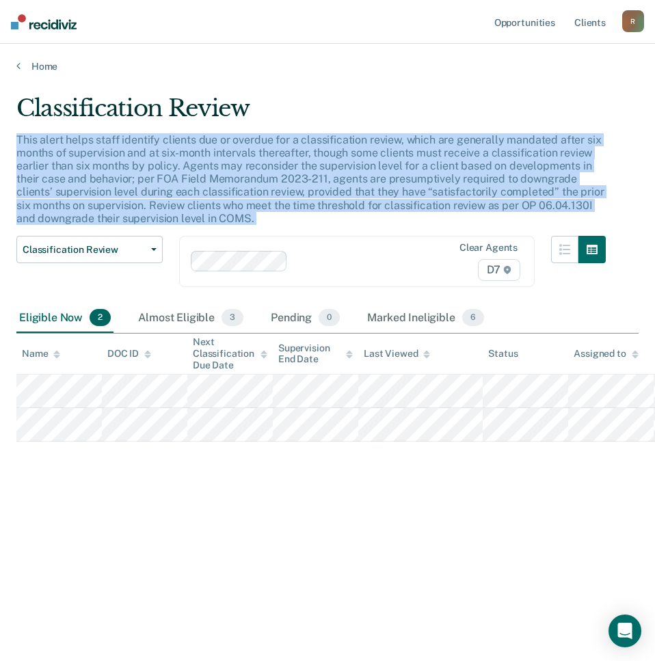
click at [326, 165] on p "This alert helps staff identify clients due or overdue for a classification rev…" at bounding box center [309, 179] width 587 height 92
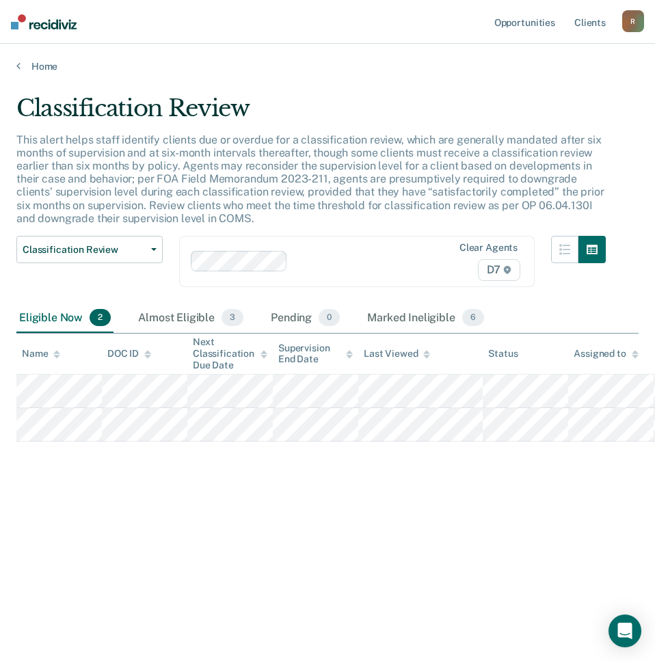
click at [238, 166] on p "This alert helps staff identify clients due or overdue for a classification rev…" at bounding box center [309, 179] width 587 height 92
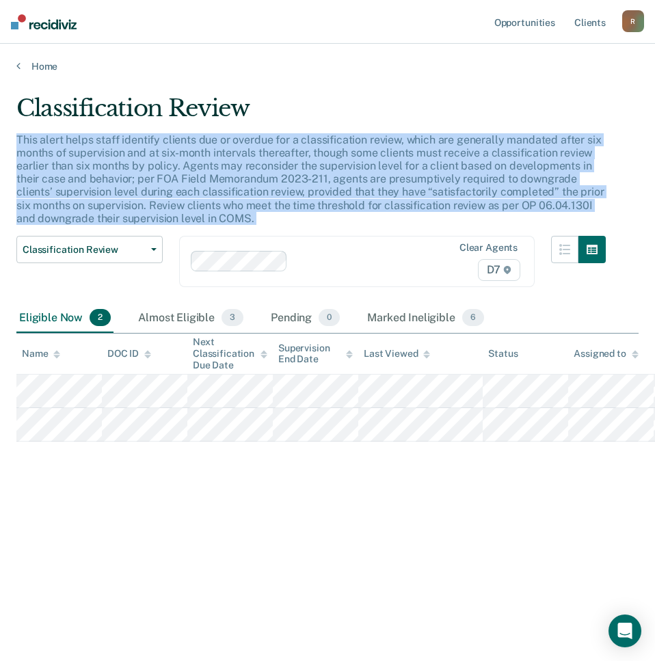
click at [238, 166] on p "This alert helps staff identify clients due or overdue for a classification rev…" at bounding box center [309, 179] width 587 height 92
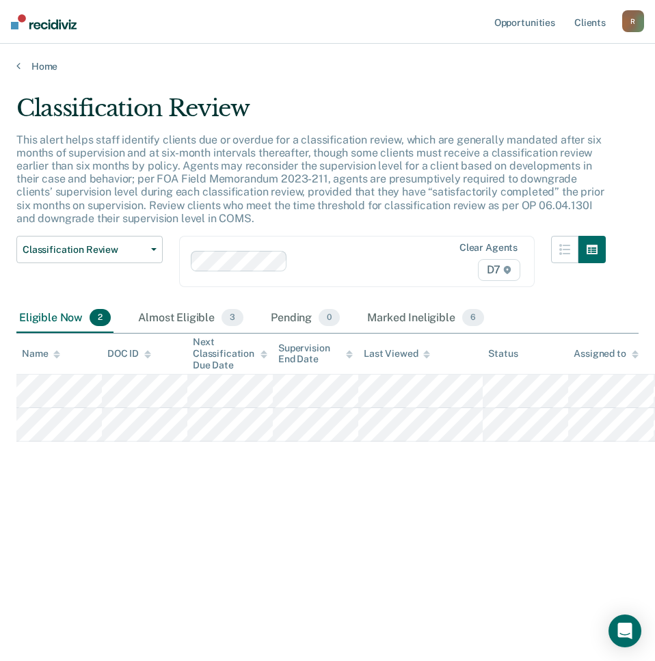
click at [238, 166] on p "This alert helps staff identify clients due or overdue for a classification rev…" at bounding box center [309, 179] width 587 height 92
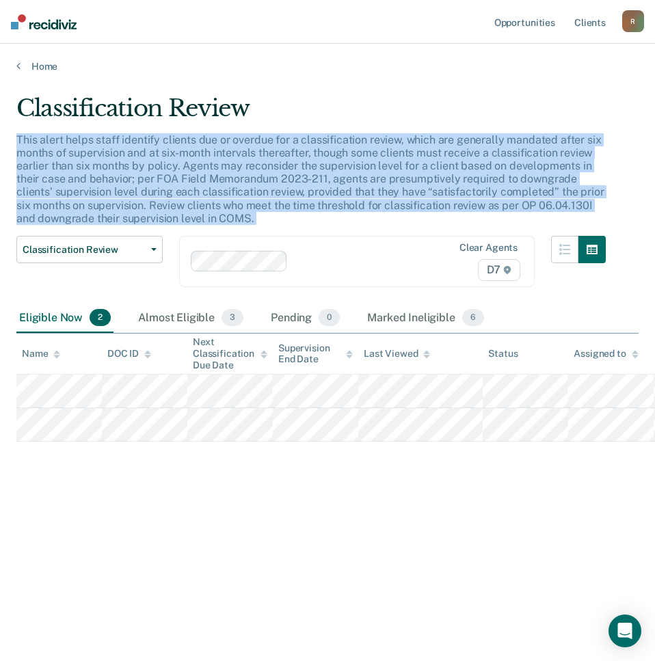
click at [238, 166] on p "This alert helps staff identify clients due or overdue for a classification rev…" at bounding box center [309, 179] width 587 height 92
